Goal: Information Seeking & Learning: Stay updated

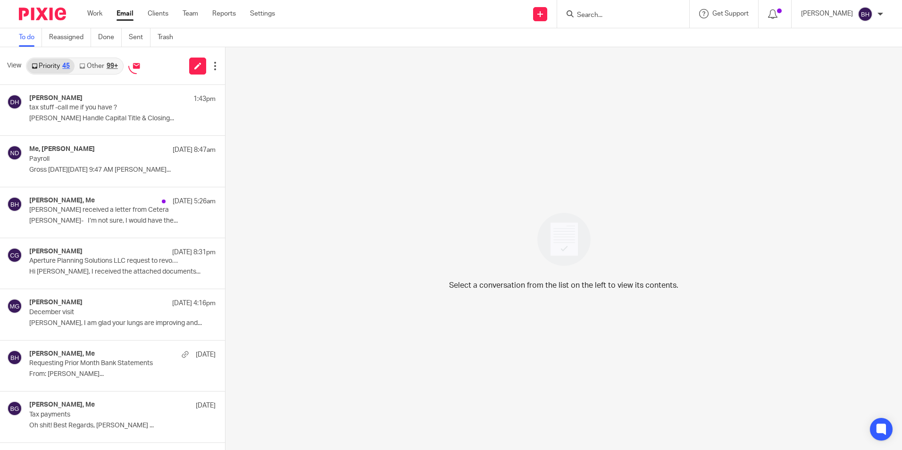
click at [98, 63] on link "Other 99+" at bounding box center [99, 65] width 48 height 15
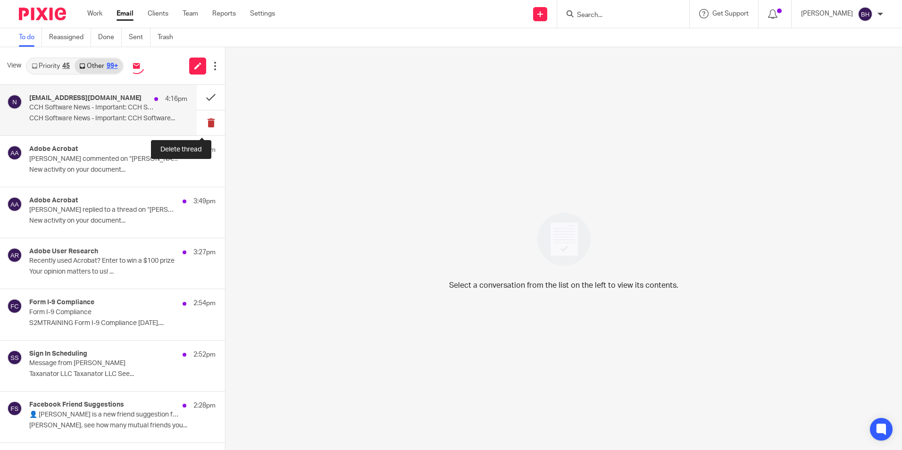
click at [204, 125] on button at bounding box center [211, 122] width 28 height 25
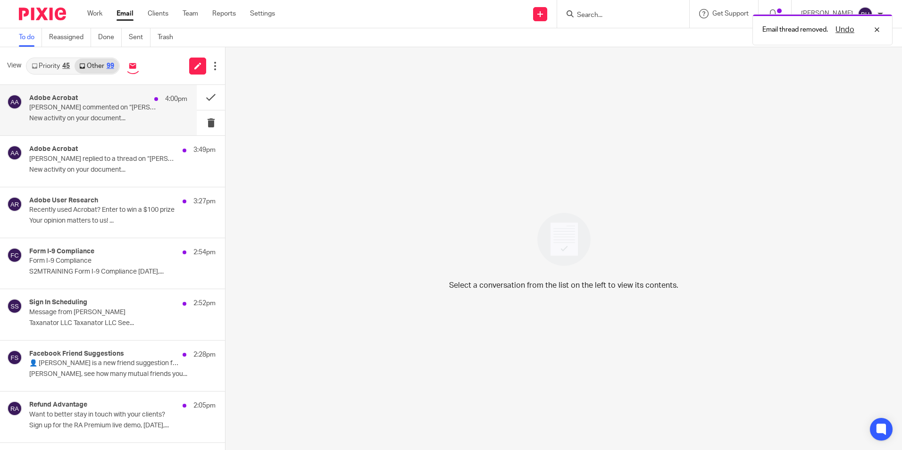
click at [112, 108] on p "[PERSON_NAME] commented on “[PERSON_NAME] DRAFT 2024 Tax Returns.pdf”" at bounding box center [92, 108] width 126 height 8
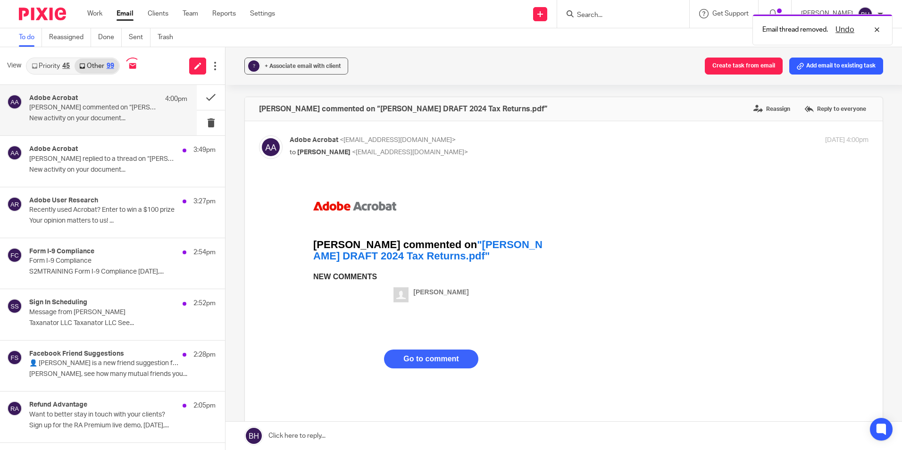
click at [433, 362] on strong "Go to comment" at bounding box center [430, 359] width 55 height 8
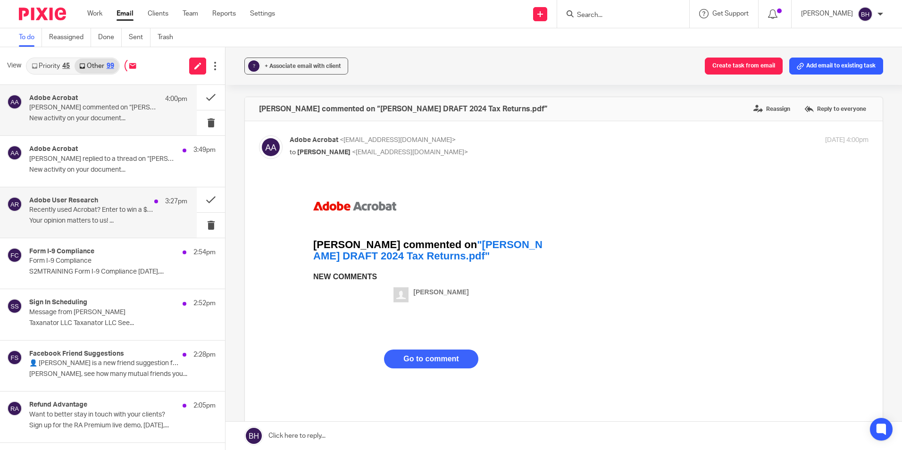
click at [102, 207] on p "Recently used Acrobat? Enter to win a $100 prize" at bounding box center [92, 210] width 126 height 8
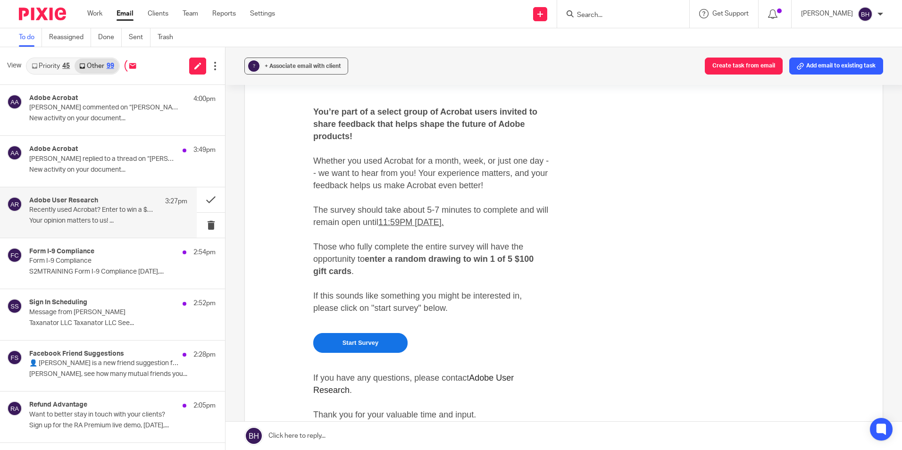
scroll to position [141, 0]
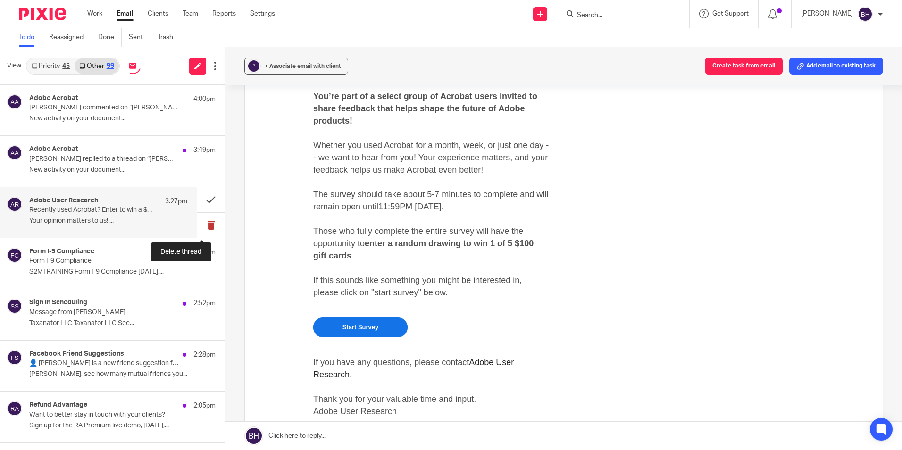
click at [203, 225] on button at bounding box center [211, 225] width 28 height 25
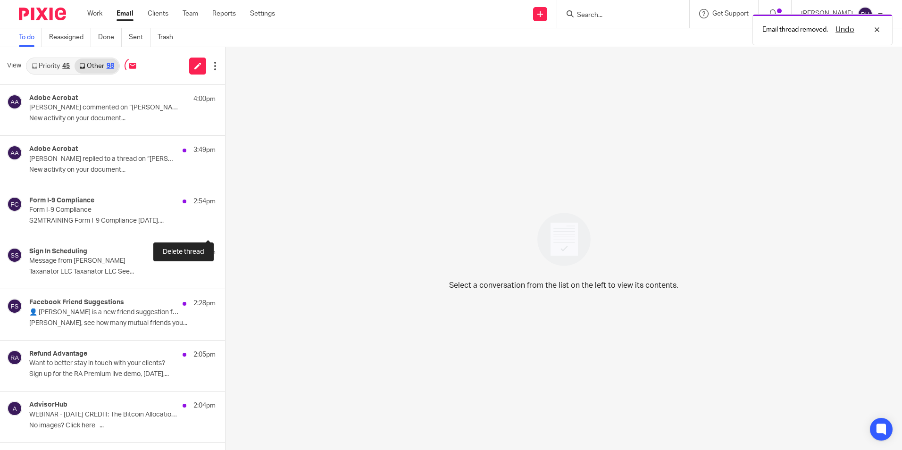
click at [225, 225] on button at bounding box center [229, 225] width 8 height 25
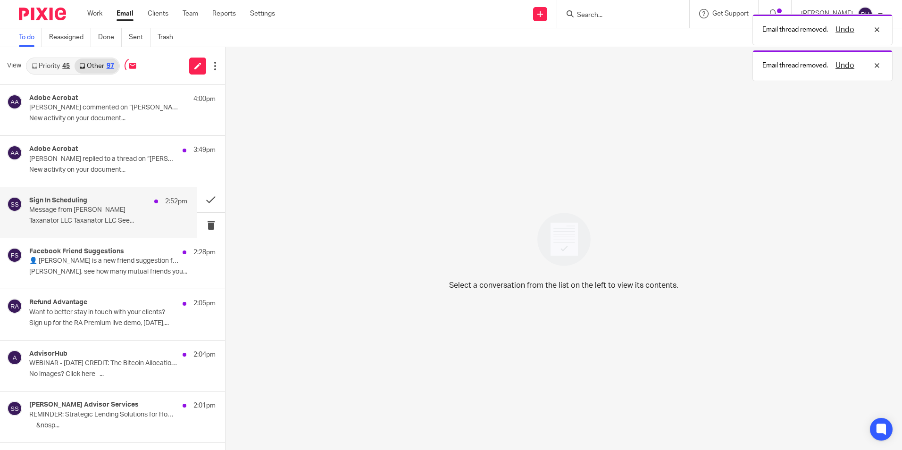
click at [120, 220] on p "Taxanator LLC Taxanator LLC See..." at bounding box center [108, 221] width 158 height 8
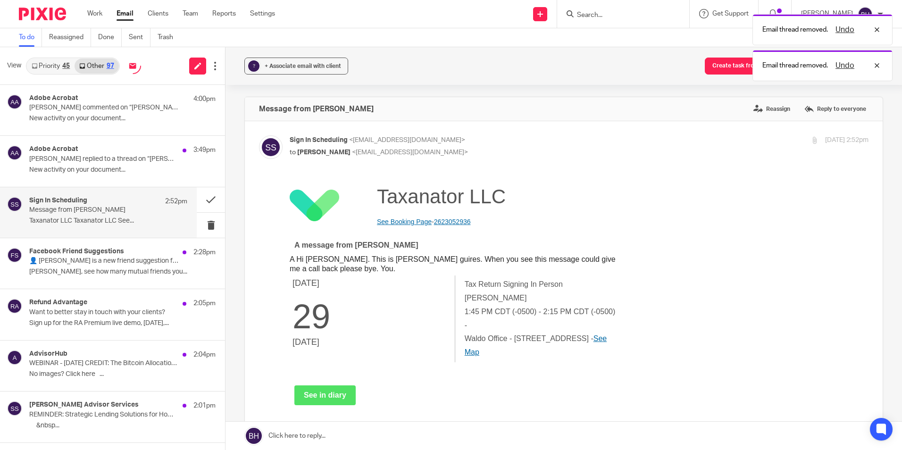
scroll to position [0, 0]
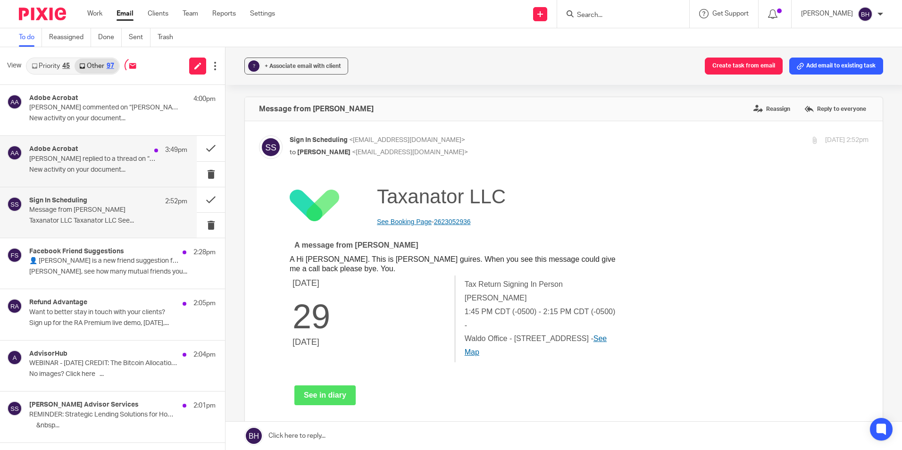
click at [116, 168] on p "New activity on your document..." at bounding box center [108, 170] width 158 height 8
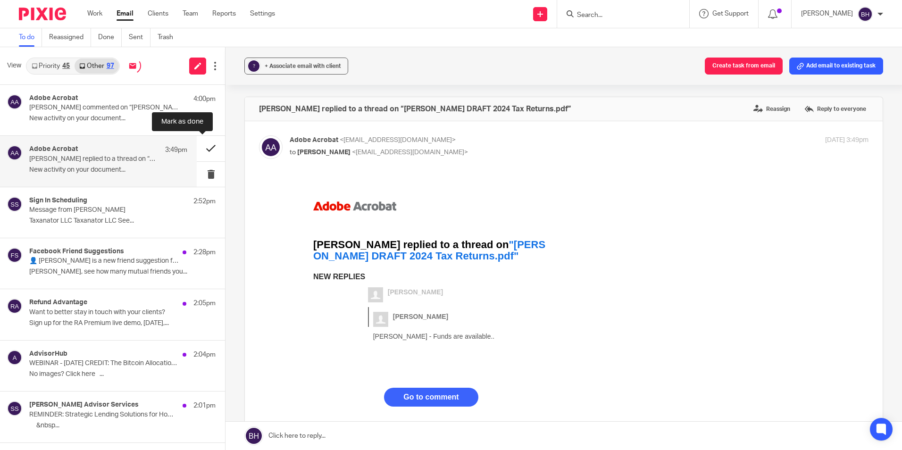
click at [199, 149] on button at bounding box center [211, 148] width 28 height 25
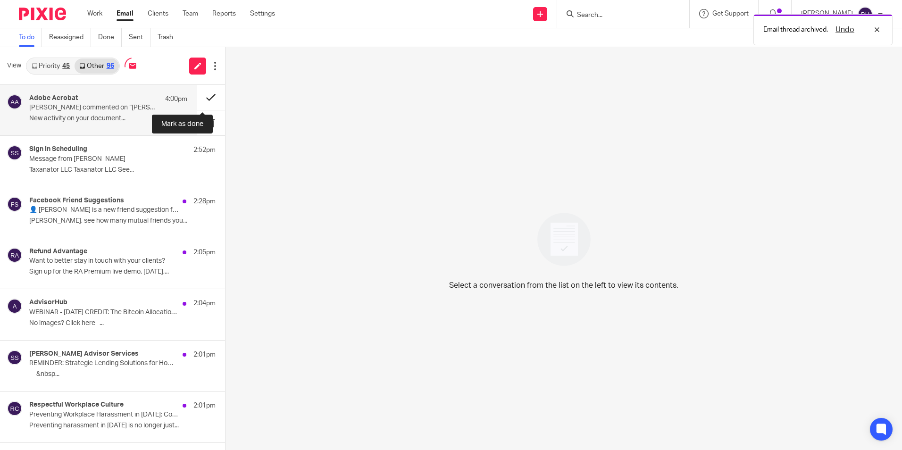
click at [199, 95] on button at bounding box center [211, 97] width 28 height 25
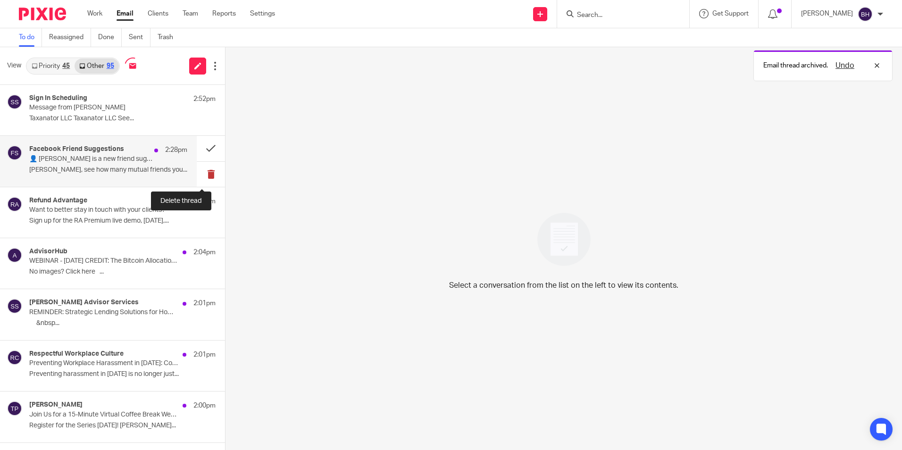
click at [203, 169] on button at bounding box center [211, 174] width 28 height 25
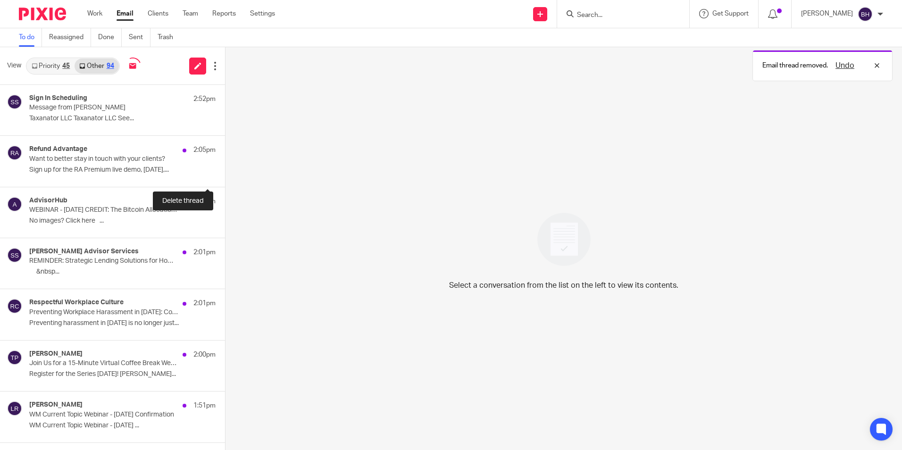
click at [225, 169] on button at bounding box center [229, 174] width 8 height 25
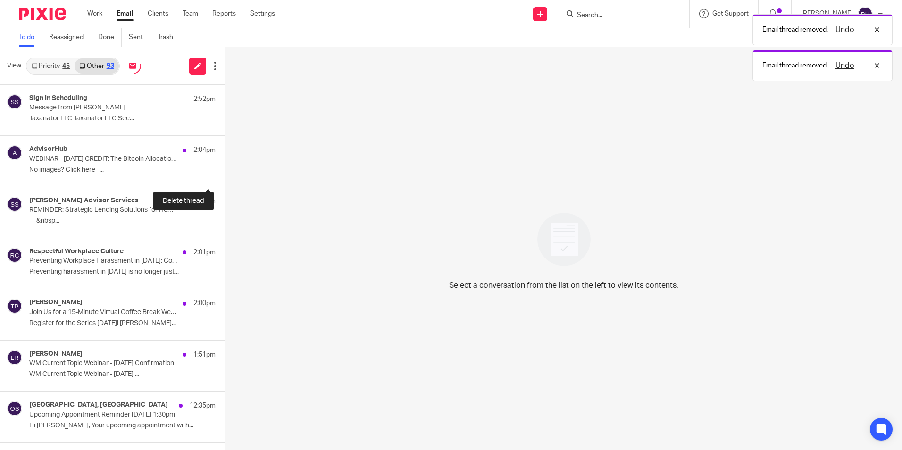
click at [225, 169] on button at bounding box center [229, 174] width 8 height 25
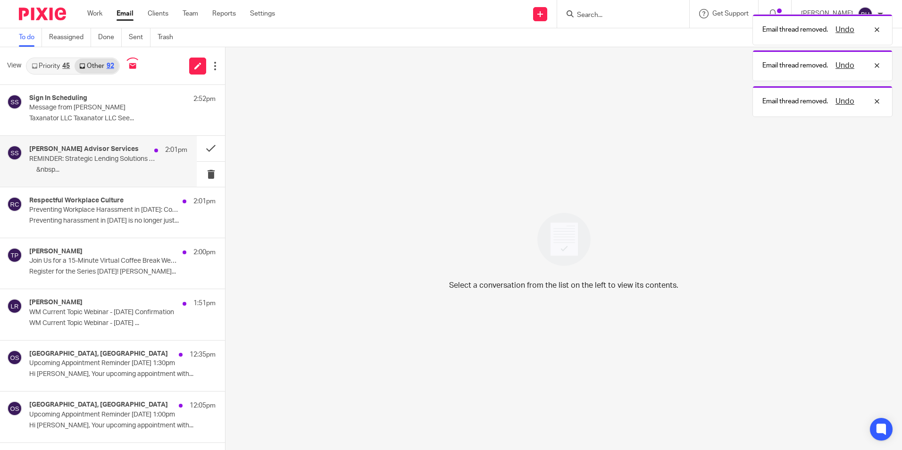
click at [134, 161] on p "REMINDER: Strategic Lending Solutions for Home Financing" at bounding box center [92, 159] width 126 height 8
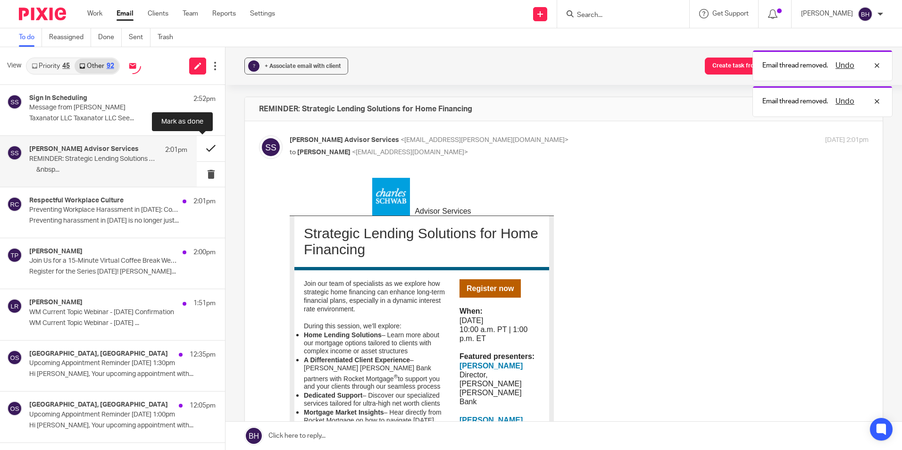
click at [201, 147] on button at bounding box center [211, 148] width 28 height 25
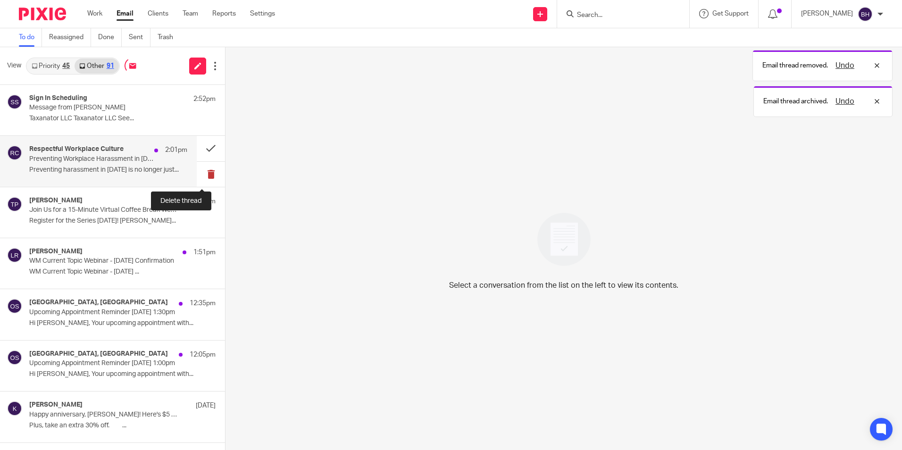
click at [201, 169] on button at bounding box center [211, 174] width 28 height 25
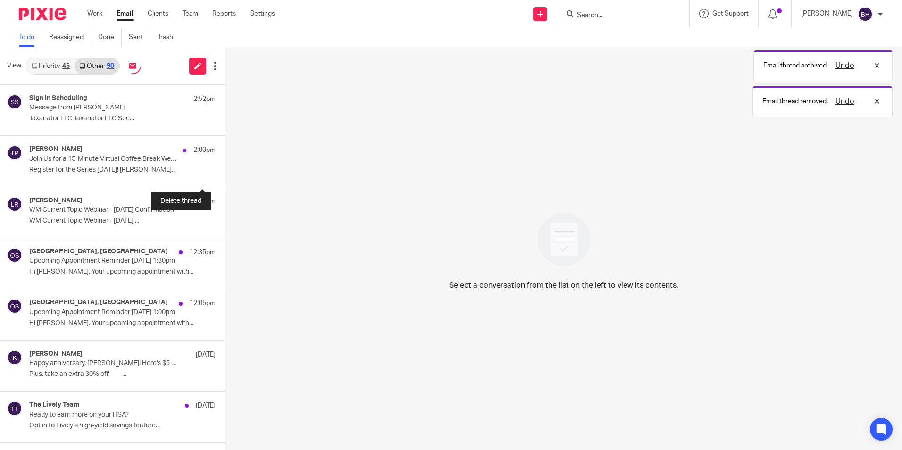
click at [225, 169] on button at bounding box center [229, 174] width 8 height 25
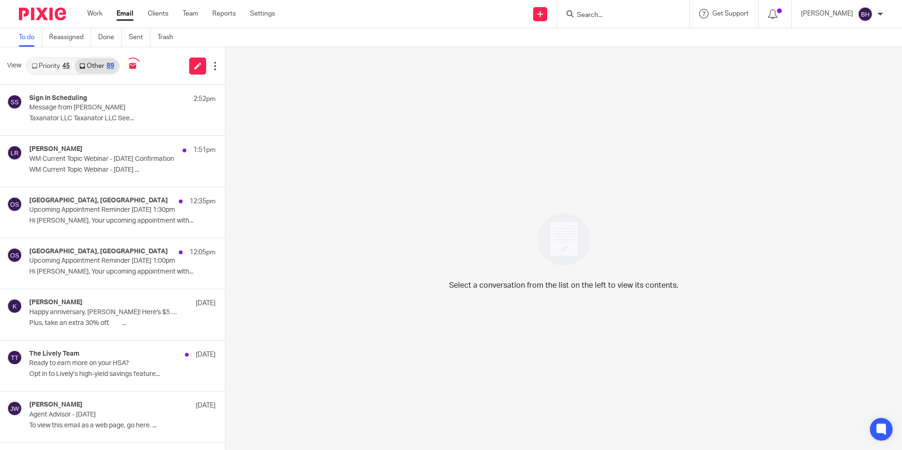
click at [56, 69] on link "Priority 45" at bounding box center [51, 65] width 48 height 15
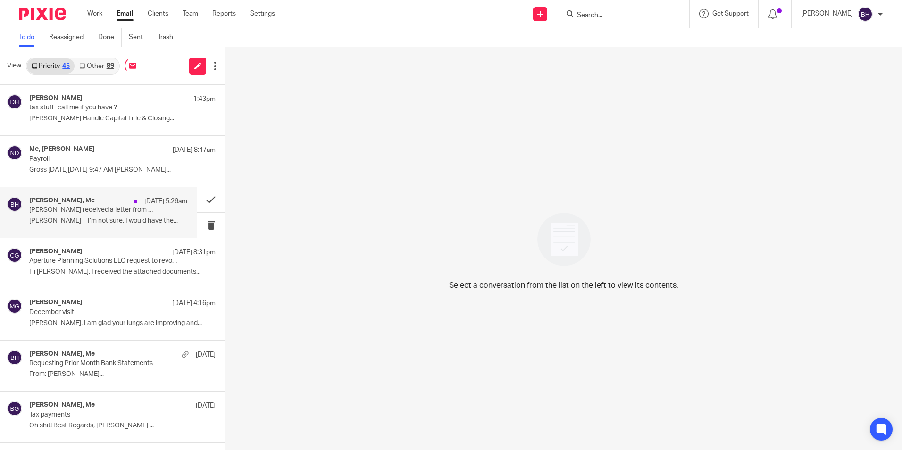
click at [104, 207] on p "[PERSON_NAME] received a letter from Cetera" at bounding box center [92, 210] width 126 height 8
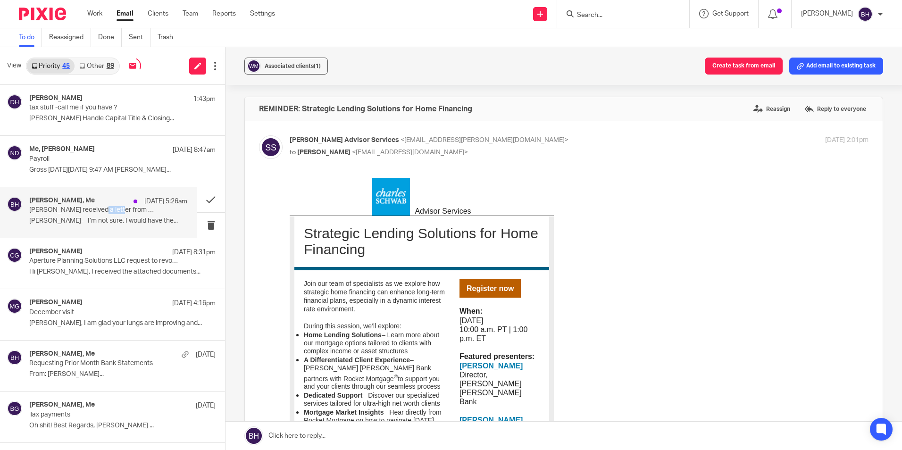
click at [104, 207] on p "[PERSON_NAME] received a letter from Cetera" at bounding box center [92, 210] width 126 height 8
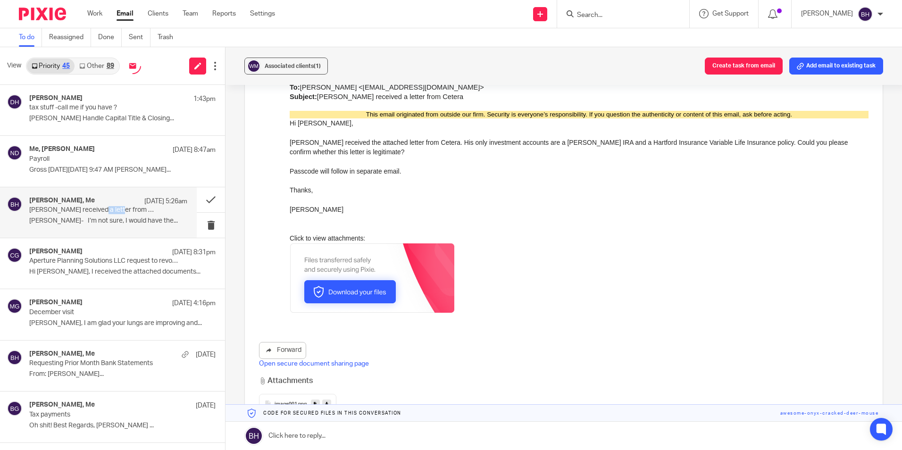
scroll to position [566, 0]
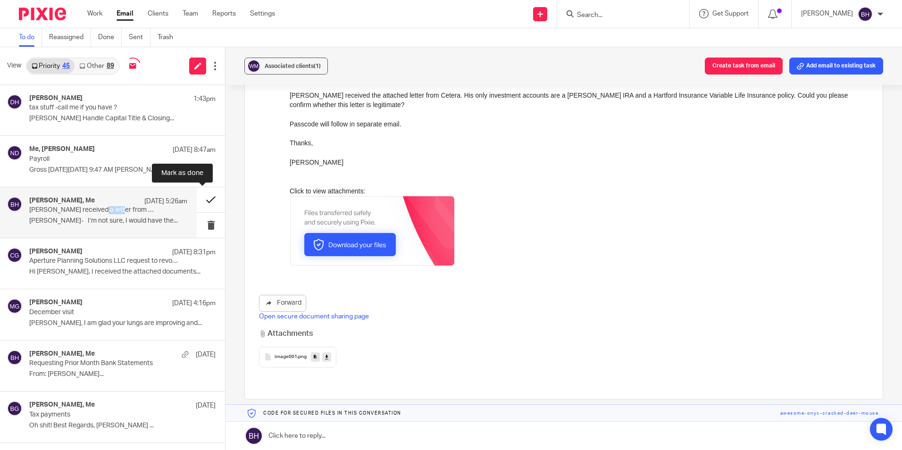
click at [201, 199] on button at bounding box center [211, 199] width 28 height 25
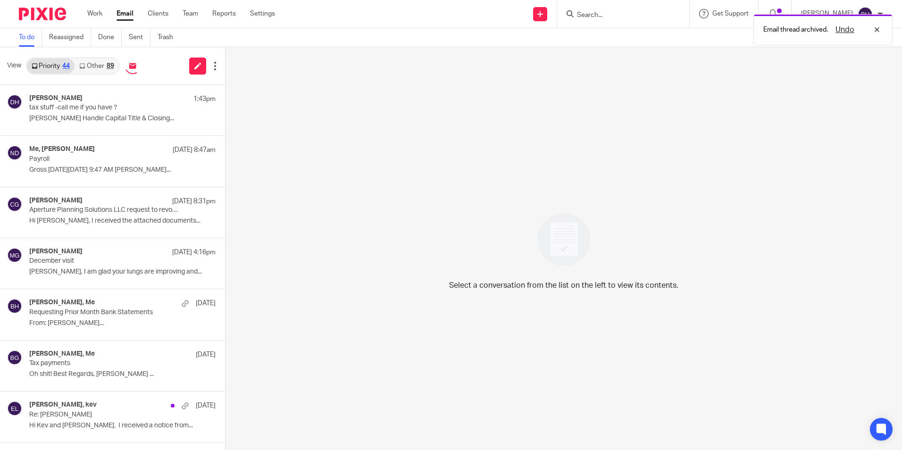
click at [102, 68] on link "Other 89" at bounding box center [97, 65] width 44 height 15
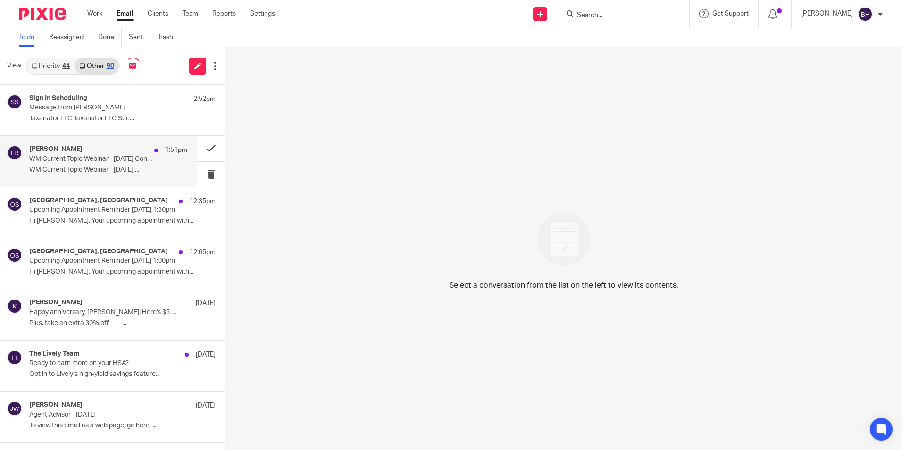
click at [91, 149] on div "[PERSON_NAME] 1:51pm" at bounding box center [108, 149] width 158 height 9
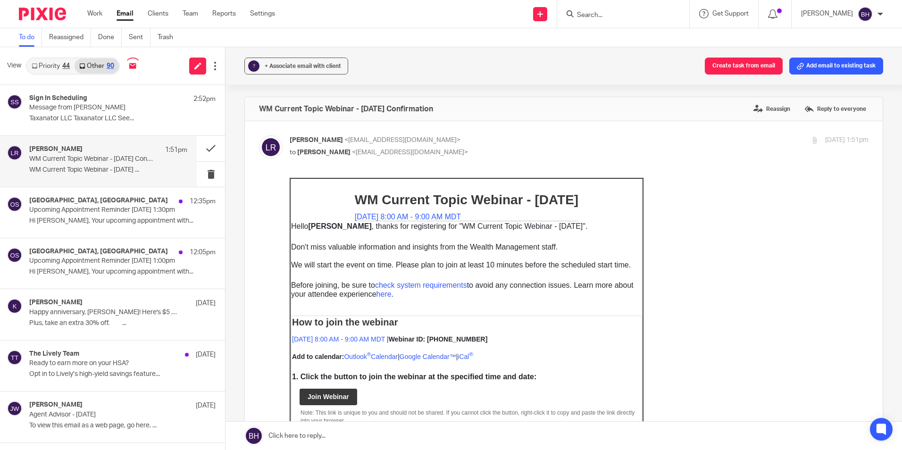
scroll to position [0, 0]
click at [41, 64] on link "Priority 44" at bounding box center [51, 65] width 48 height 15
